Goal: Task Accomplishment & Management: Complete application form

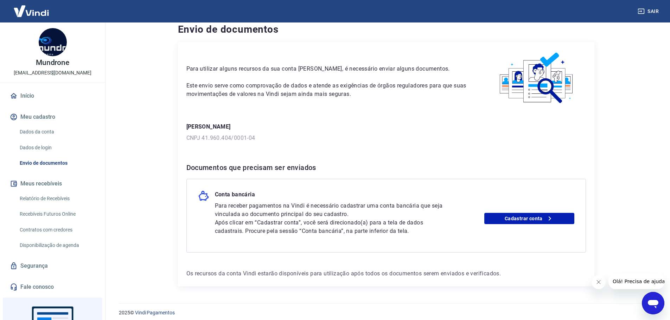
scroll to position [13, 0]
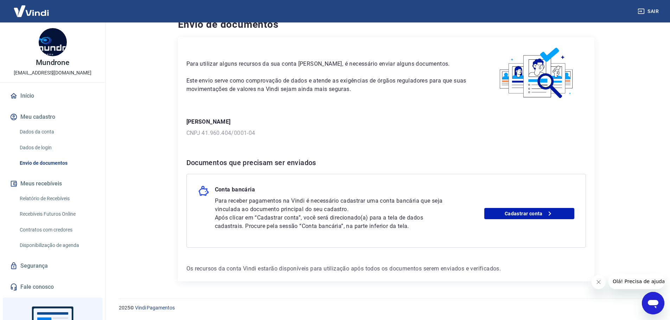
click at [507, 208] on div "Para receber pagamentos na Vindi é necessário cadastrar uma conta bancária que …" at bounding box center [394, 214] width 359 height 34
click at [514, 218] on link "Cadastrar conta" at bounding box center [529, 213] width 90 height 11
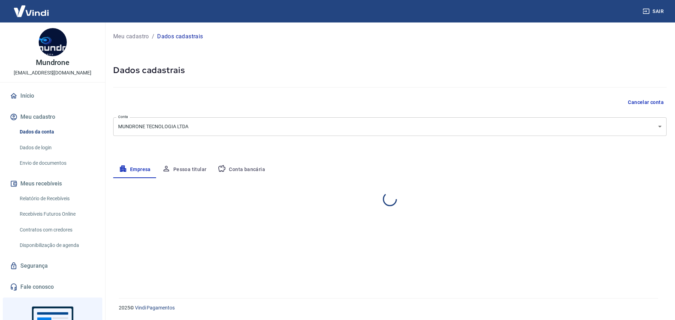
select select "SP"
